Goal: Task Accomplishment & Management: Manage account settings

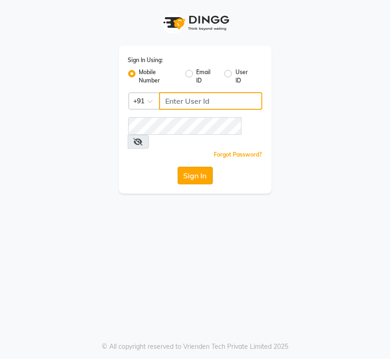
type input "8135954756"
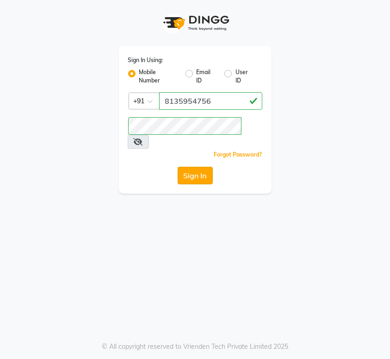
click at [190, 167] on button "Sign In" at bounding box center [195, 176] width 35 height 18
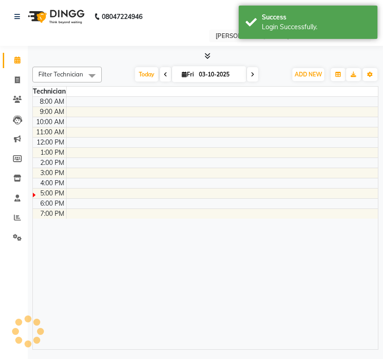
select select "en"
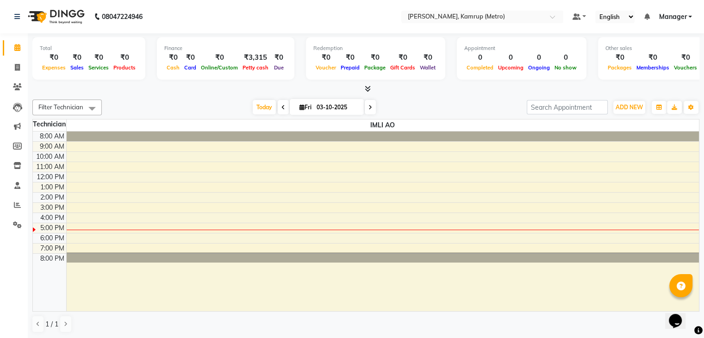
click at [26, 121] on li "Marketing" at bounding box center [14, 127] width 28 height 20
click at [20, 227] on icon at bounding box center [17, 224] width 9 height 7
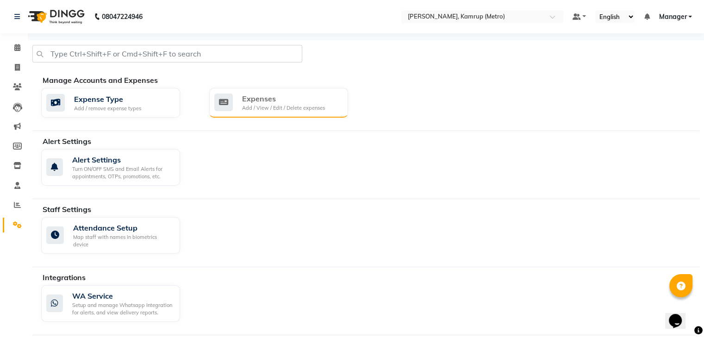
click at [258, 102] on div "Expenses" at bounding box center [283, 98] width 83 height 11
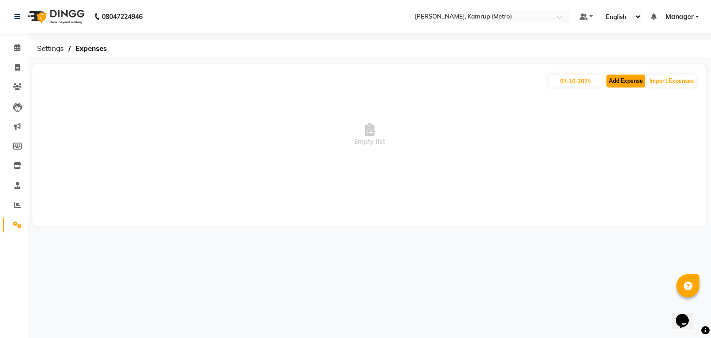
click at [390, 86] on button "Add Expense" at bounding box center [625, 81] width 39 height 13
select select "1"
select select "6264"
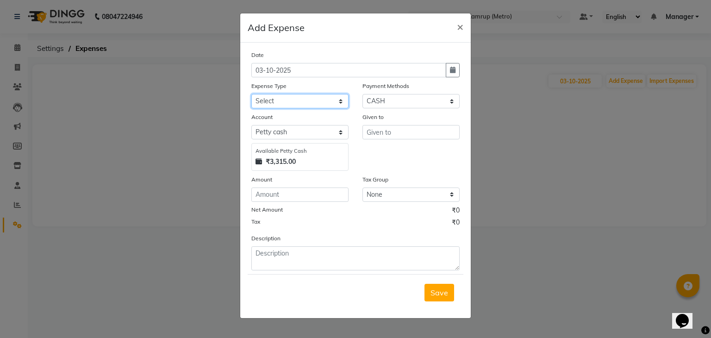
click at [287, 102] on select "Select acetone Advance Salary bank deposite Battery cell BBMP Beauty products B…" at bounding box center [299, 101] width 97 height 14
click at [298, 94] on div "Expense Type" at bounding box center [299, 87] width 97 height 13
click at [292, 98] on select "Select acetone Advance Salary bank deposite Battery cell BBMP Beauty products B…" at bounding box center [299, 101] width 97 height 14
select select "11149"
click at [251, 95] on select "Select acetone Advance Salary bank deposite Battery cell BBMP Beauty products B…" at bounding box center [299, 101] width 97 height 14
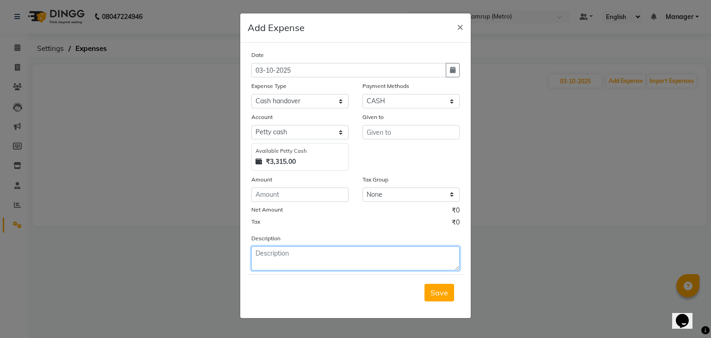
click at [288, 253] on textarea at bounding box center [355, 258] width 208 height 24
type textarea "Handed over to owner"
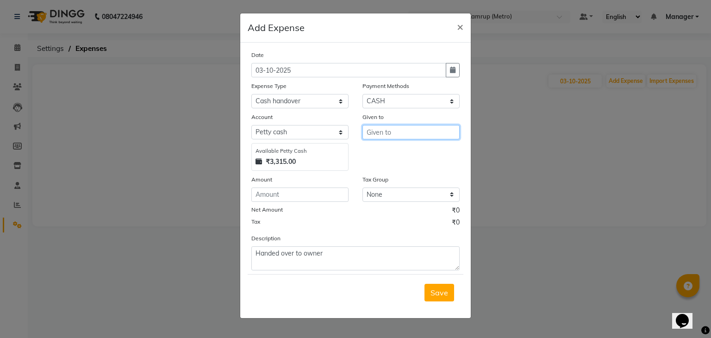
click at [381, 130] on input "text" at bounding box center [410, 132] width 97 height 14
type input "s"
type input "S"
click at [389, 152] on ngb-highlight "I ML I AO" at bounding box center [387, 152] width 26 height 9
type input "IMLI AO"
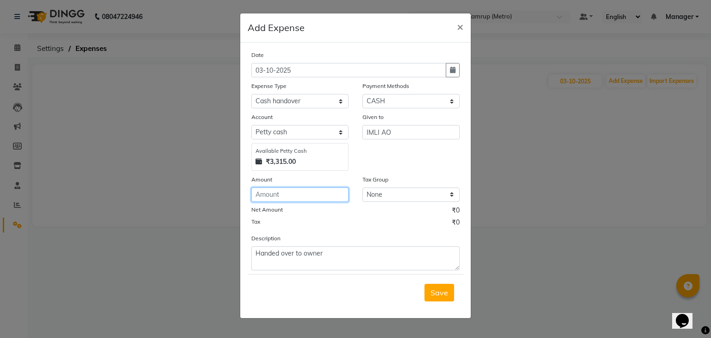
click at [309, 193] on input "number" at bounding box center [299, 194] width 97 height 14
type input "3311"
click at [390, 289] on button "Save" at bounding box center [439, 293] width 30 height 18
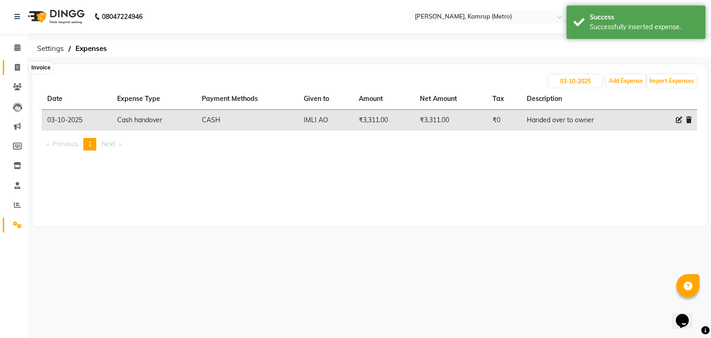
click at [15, 69] on icon at bounding box center [17, 67] width 5 height 7
select select "service"
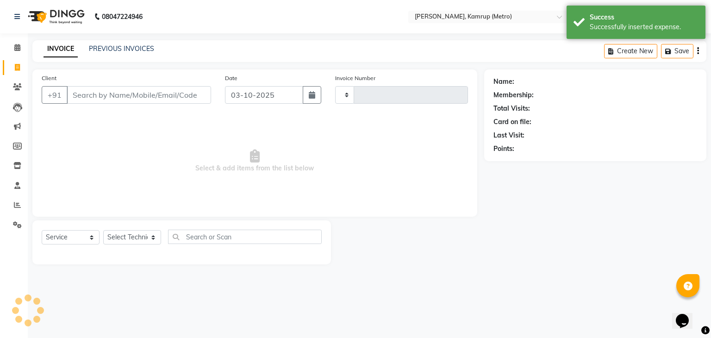
type input "0301"
select select "7190"
click at [18, 51] on icon at bounding box center [17, 47] width 6 height 7
